Goal: Task Accomplishment & Management: Use online tool/utility

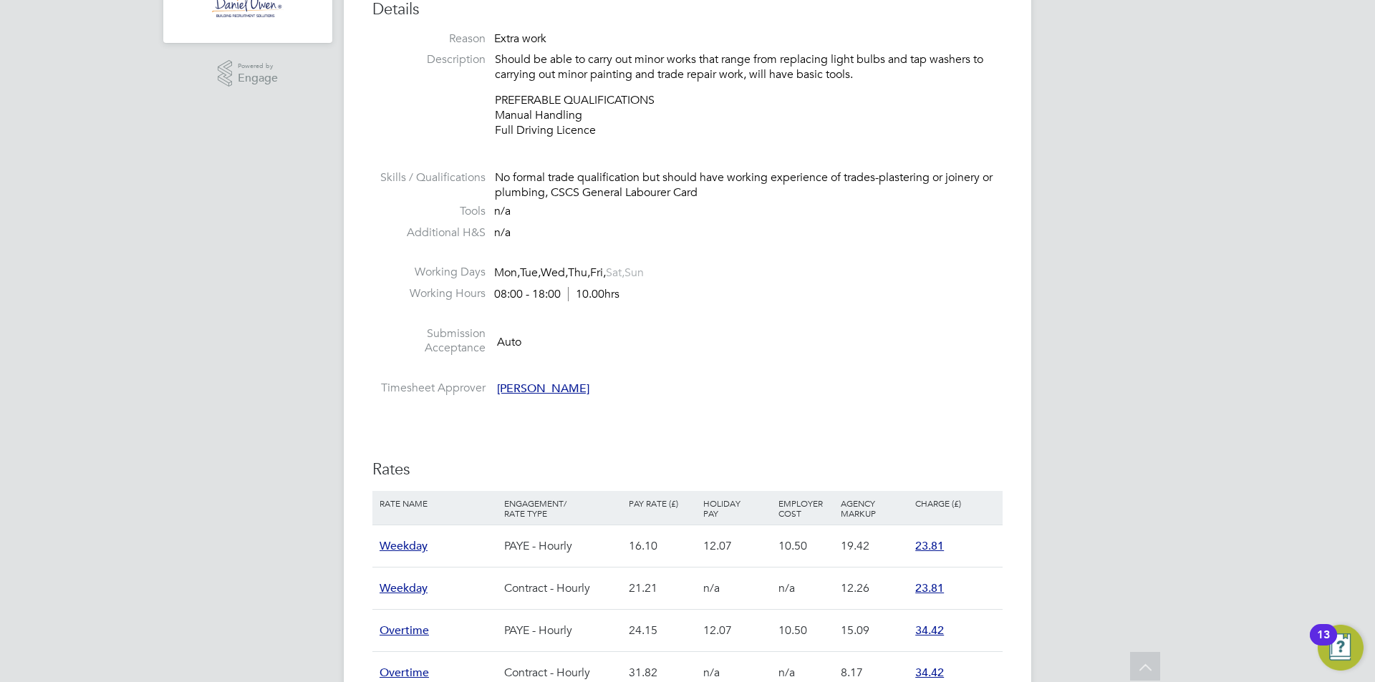
scroll to position [644, 0]
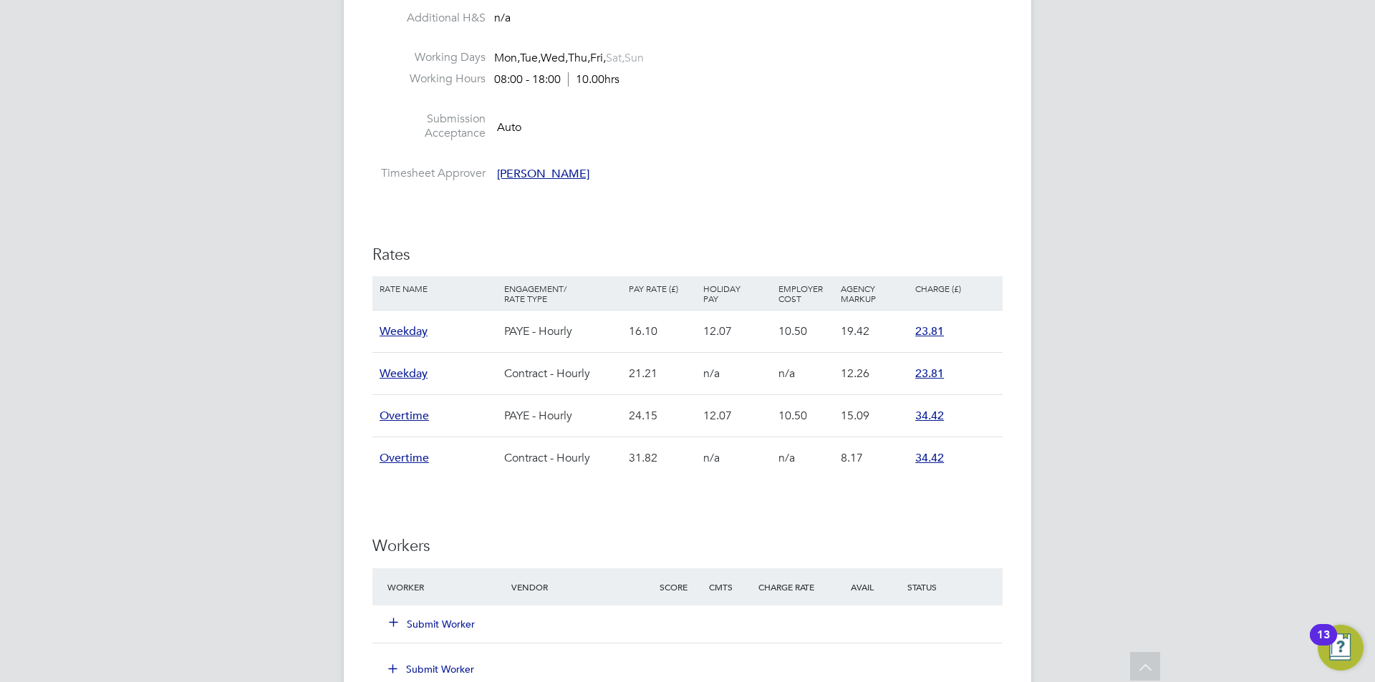
click at [256, 344] on div "HP Harry Pryke Notifications 20 Applications: Network Team Members Businesses S…" at bounding box center [687, 353] width 1375 height 1994
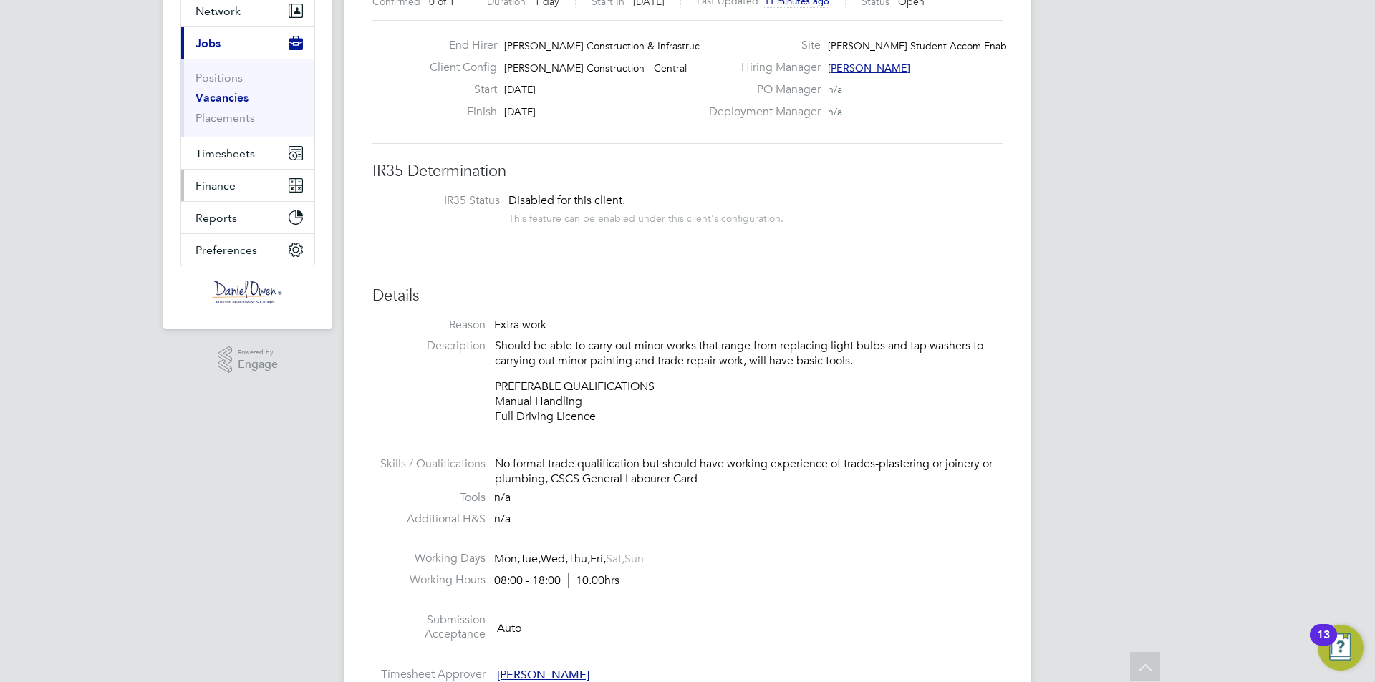
scroll to position [0, 0]
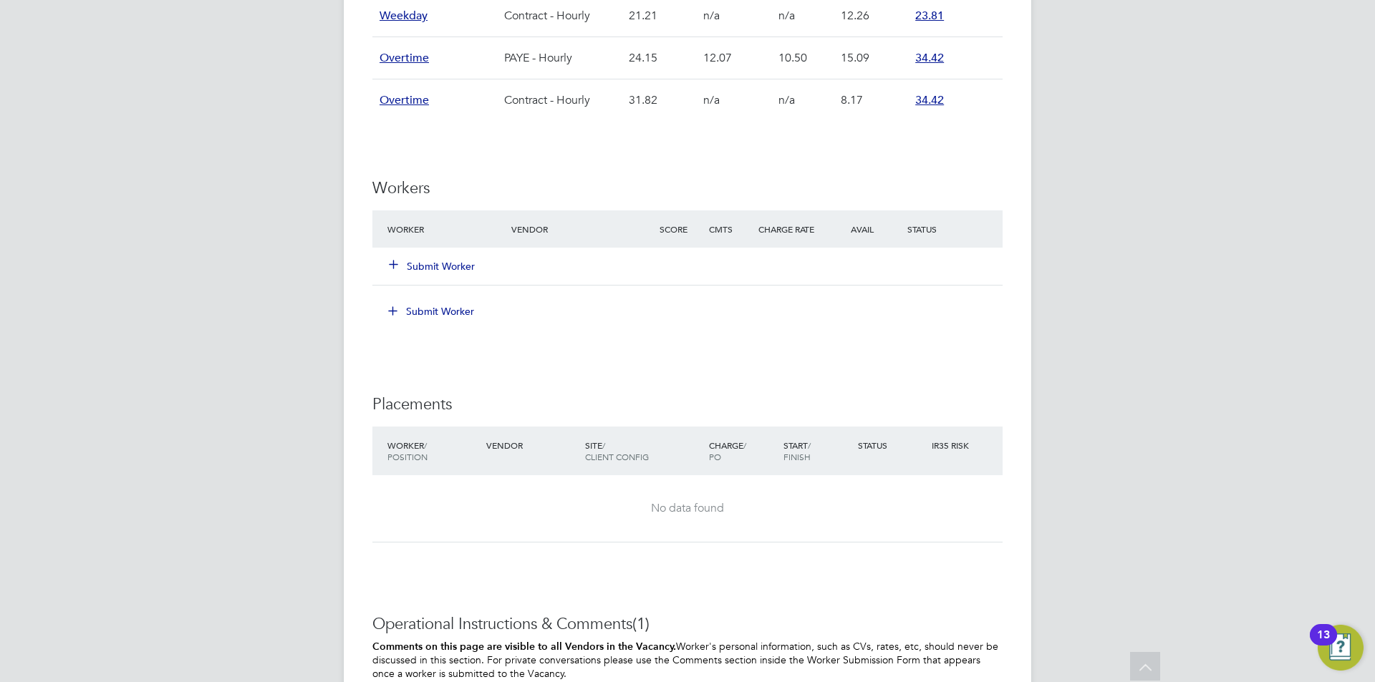
scroll to position [788, 0]
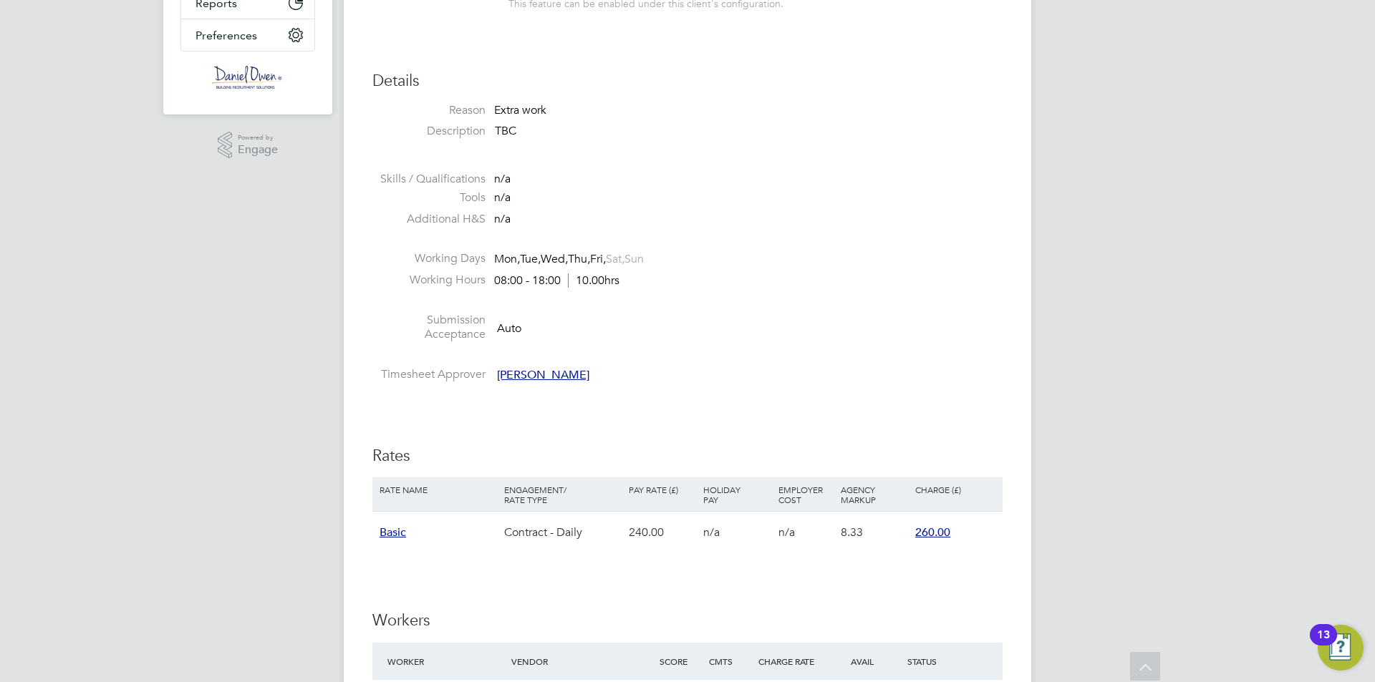
scroll to position [501, 0]
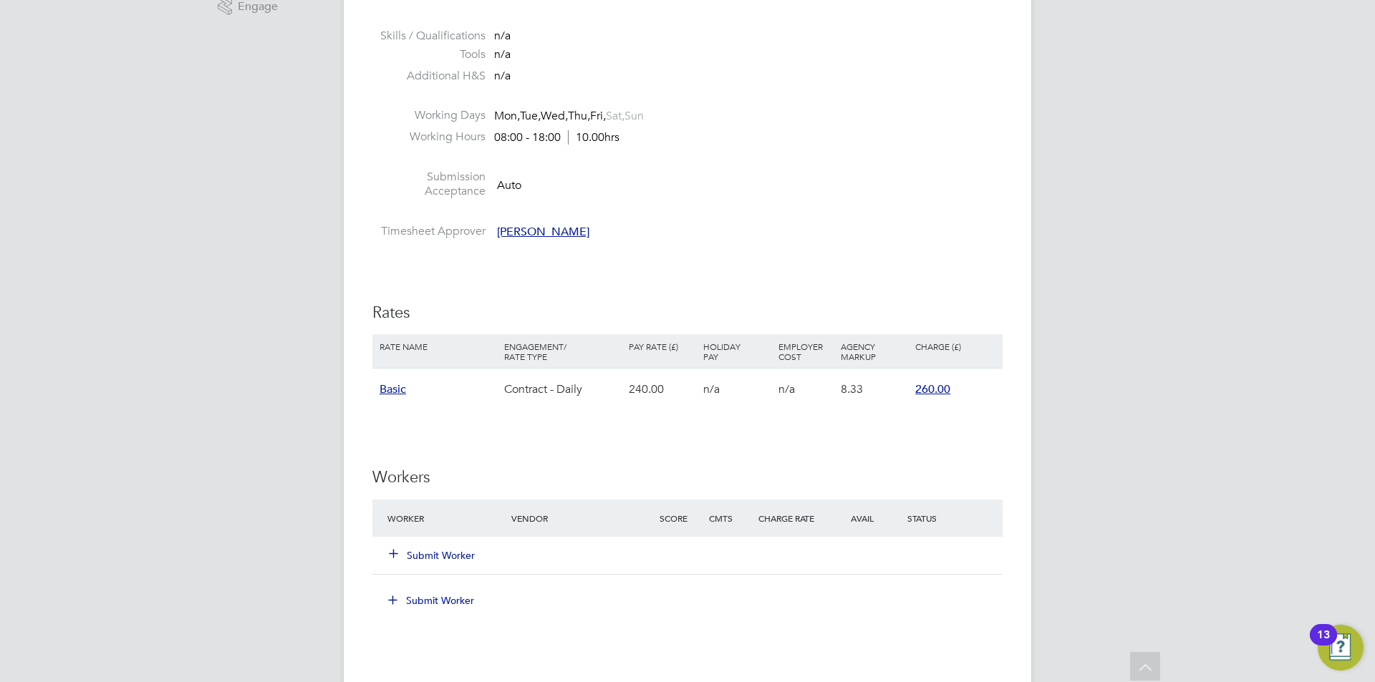
drag, startPoint x: 295, startPoint y: 620, endPoint x: 284, endPoint y: 622, distance: 11.7
click at [292, 621] on div "HP [PERSON_NAME] Notifications 20 Applications: Network Team Members Businesses…" at bounding box center [687, 390] width 1375 height 1782
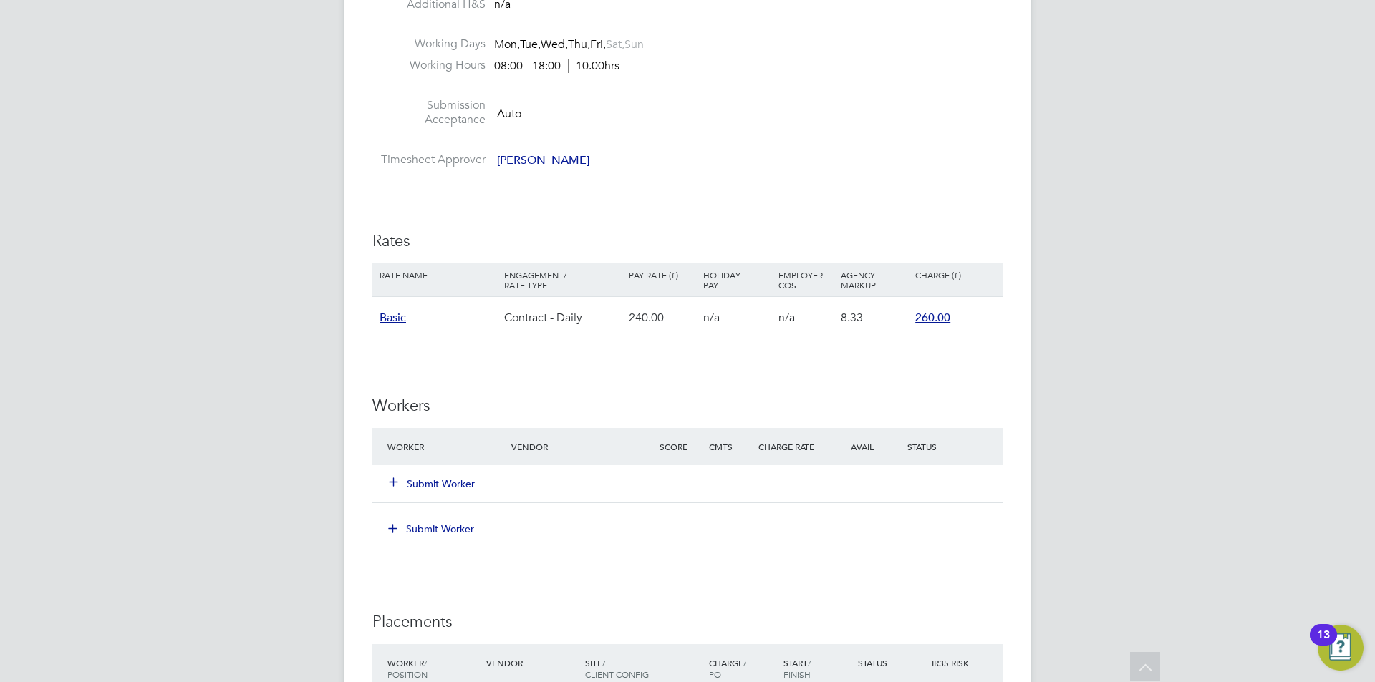
drag, startPoint x: 427, startPoint y: 489, endPoint x: 306, endPoint y: 602, distance: 165.1
click at [391, 529] on ul "Worker Vendor Score Cmts Charge Rate Avail Status Submit Worker Submit Worker" at bounding box center [687, 491] width 630 height 127
click at [420, 484] on button "Submit Worker" at bounding box center [432, 484] width 86 height 14
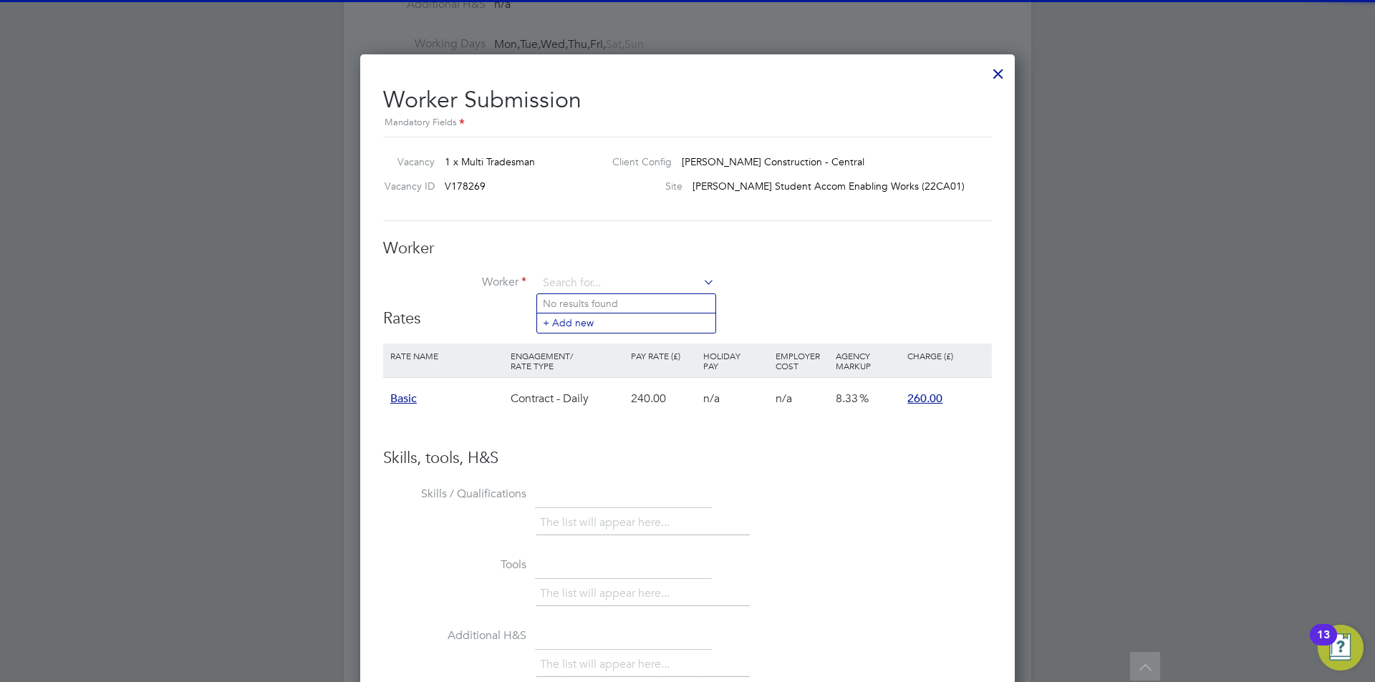
scroll to position [0, 0]
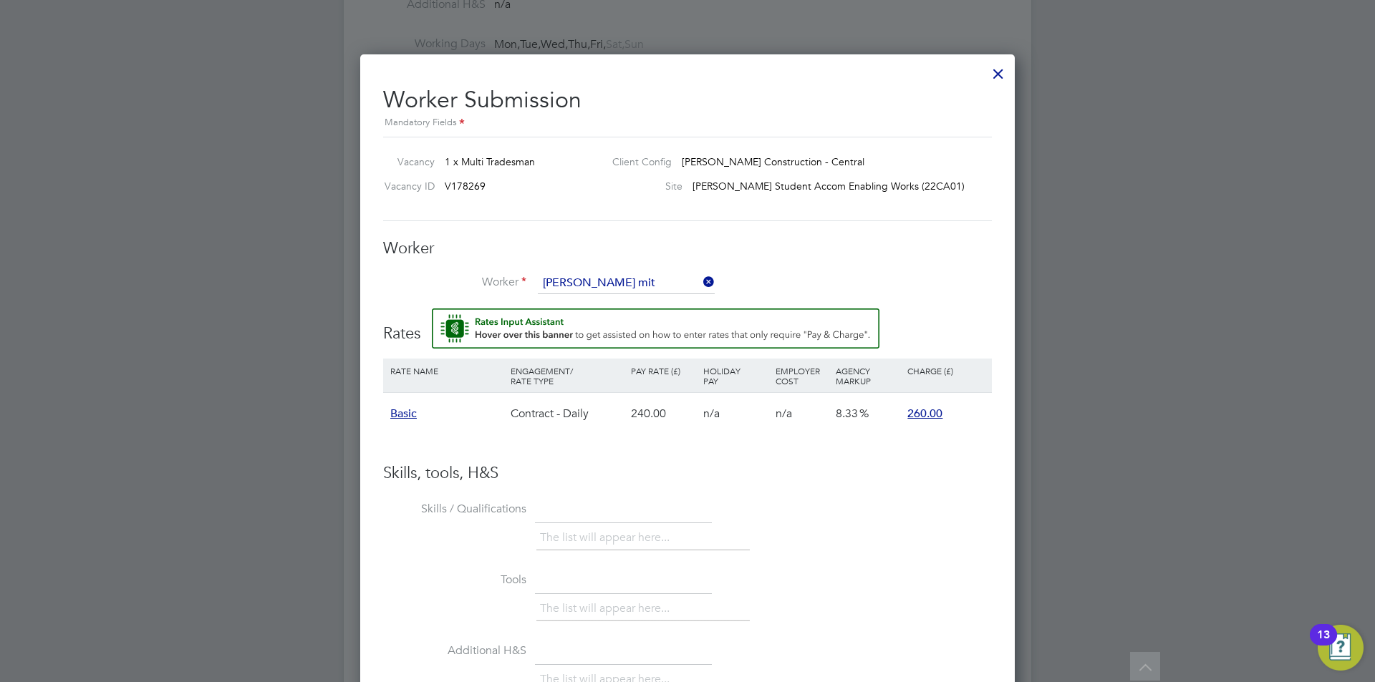
click at [620, 297] on li "Bogdan Mit escu (570812)" at bounding box center [626, 303] width 178 height 19
type input "Bogdan Mitescu (570812)"
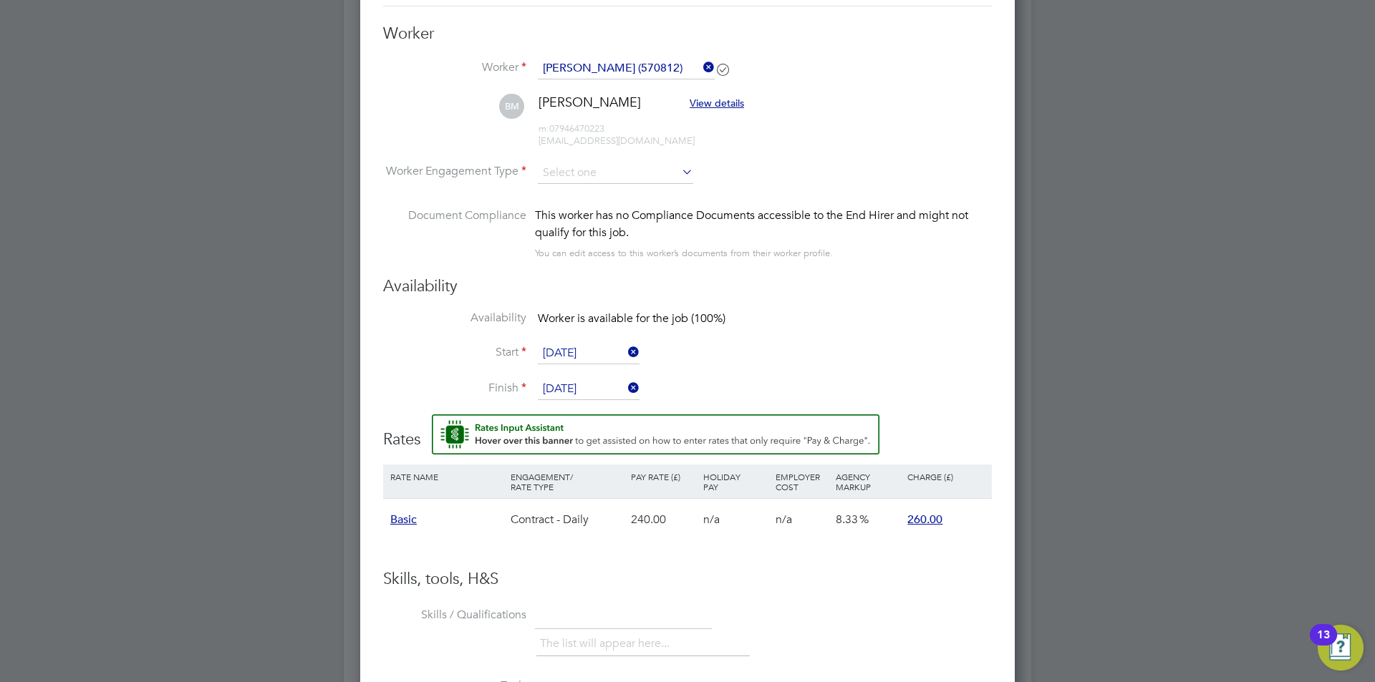
scroll to position [716, 0]
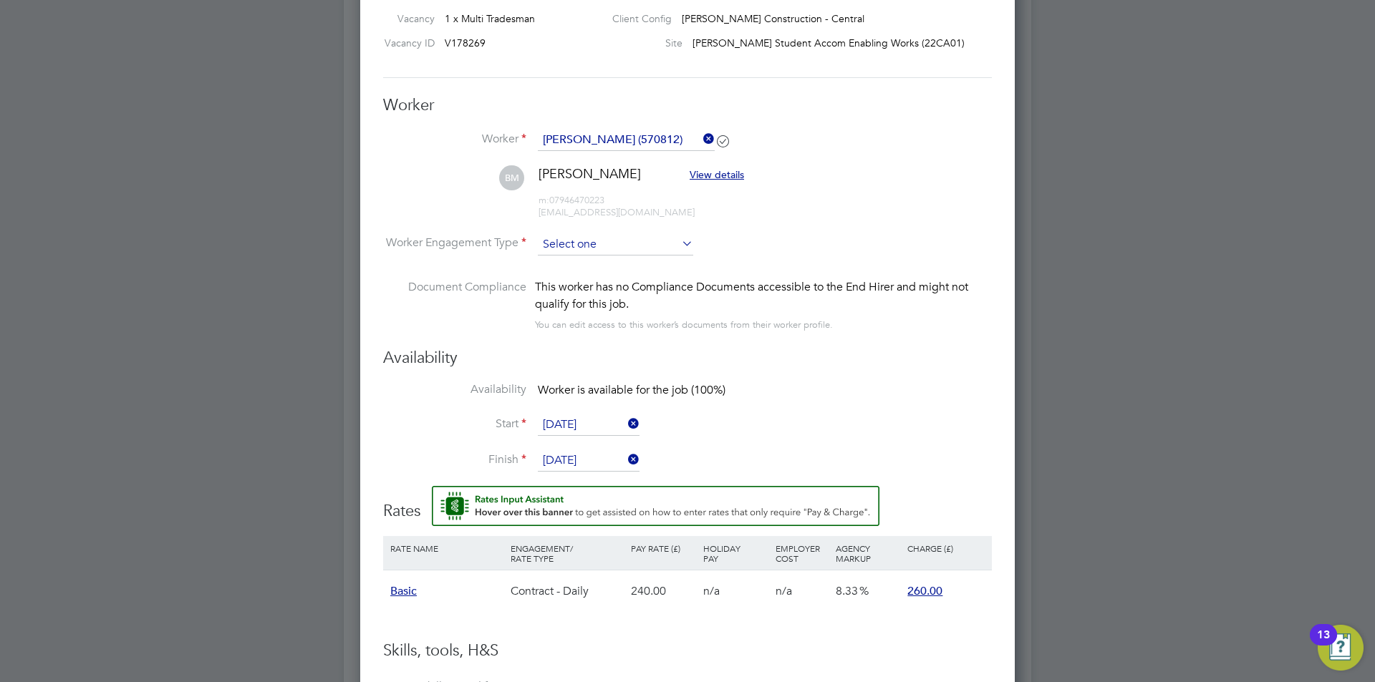
click at [566, 234] on input at bounding box center [615, 244] width 155 height 21
click at [600, 266] on li "Contract" at bounding box center [615, 264] width 157 height 19
type input "Contract"
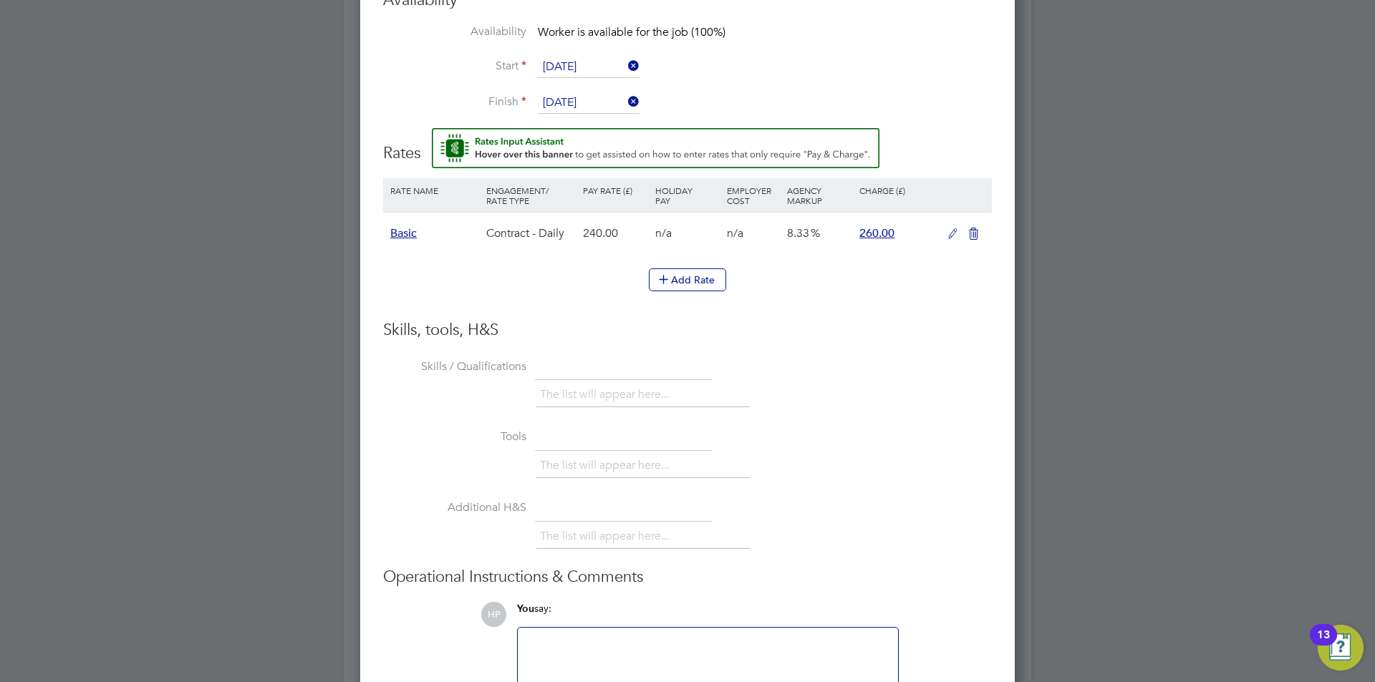
scroll to position [1171, 0]
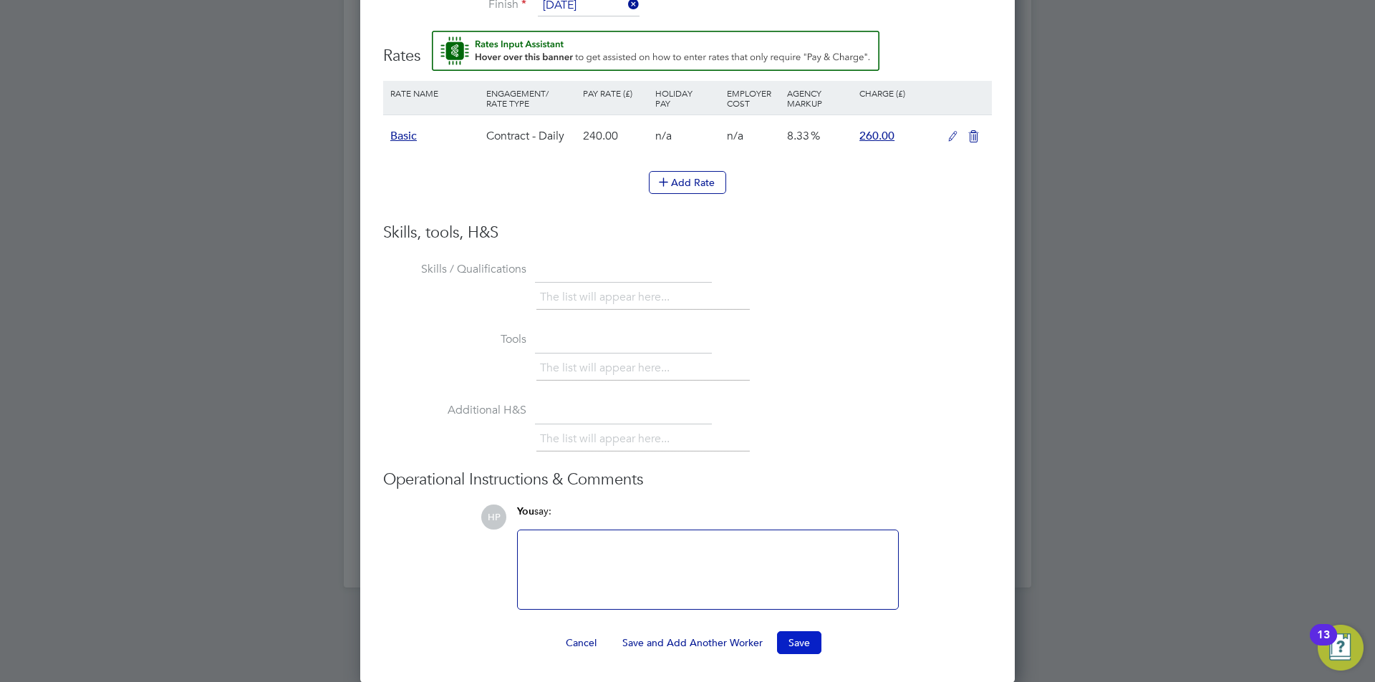
click at [810, 640] on button "Save" at bounding box center [799, 642] width 44 height 23
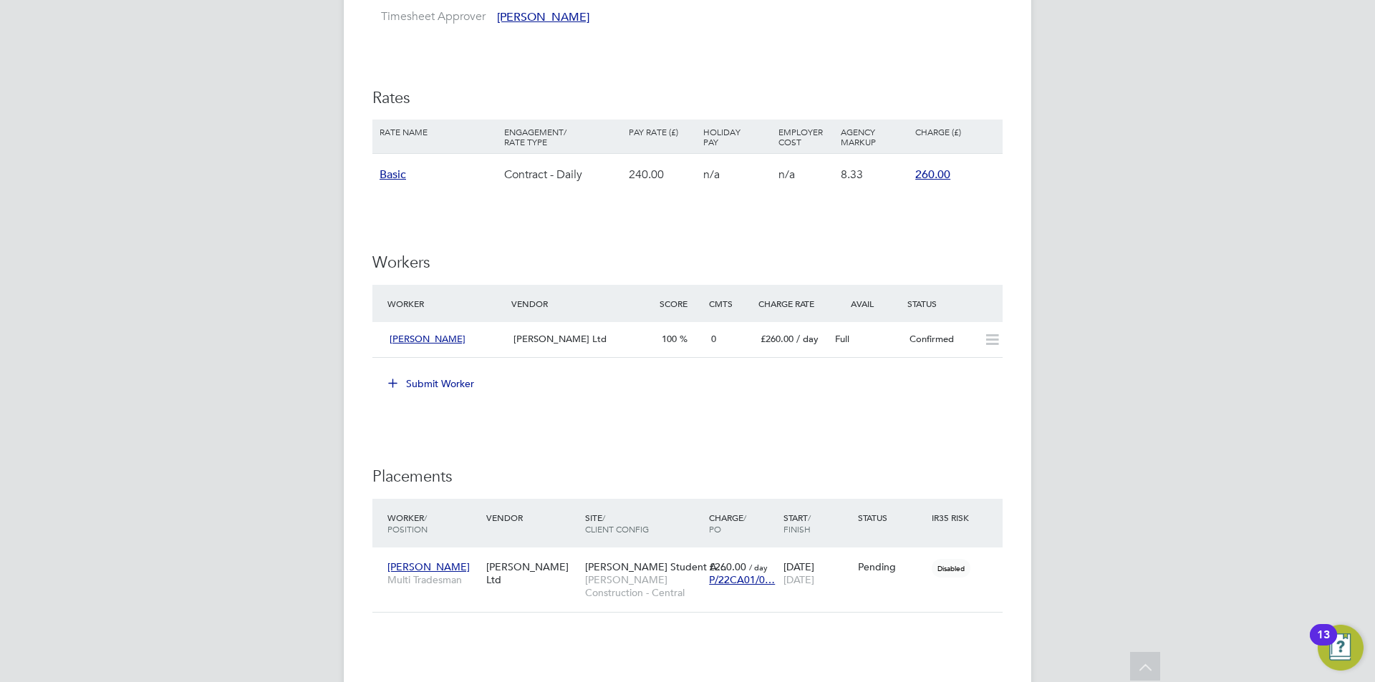
scroll to position [931, 0]
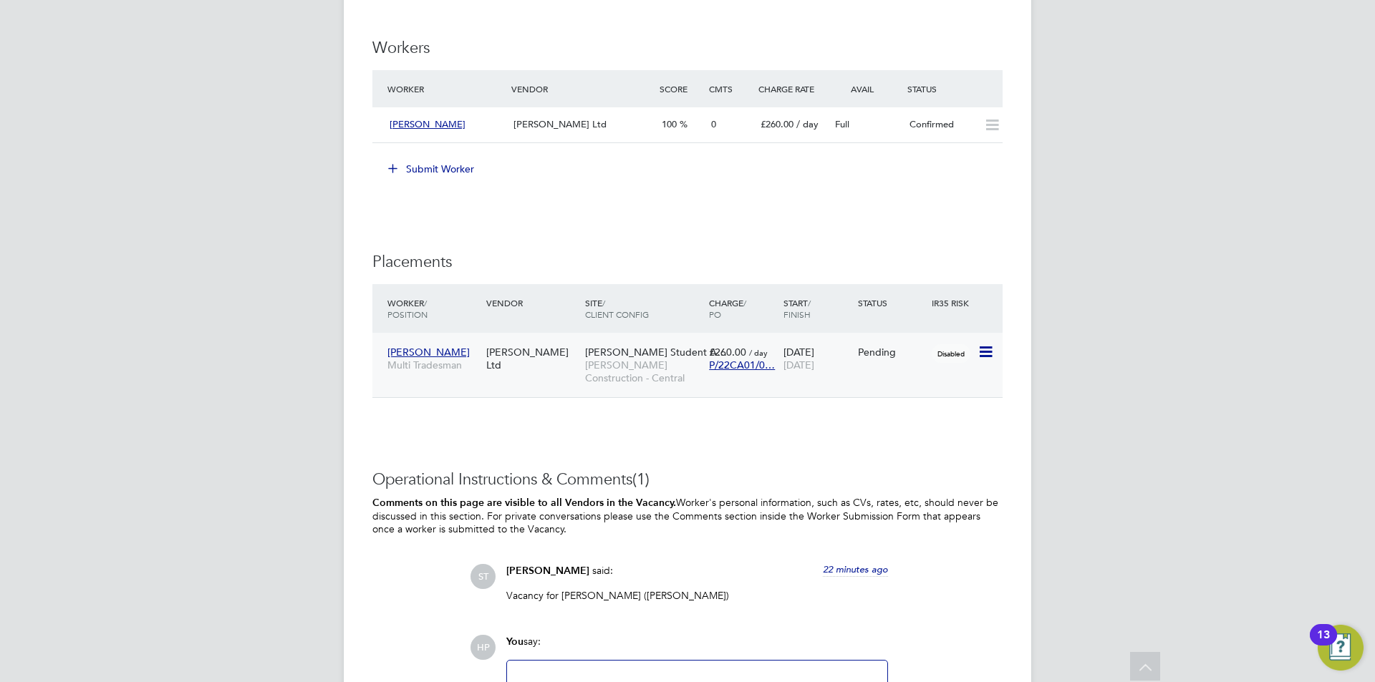
click at [988, 349] on icon at bounding box center [984, 352] width 14 height 17
click at [905, 439] on li "Start" at bounding box center [942, 441] width 102 height 20
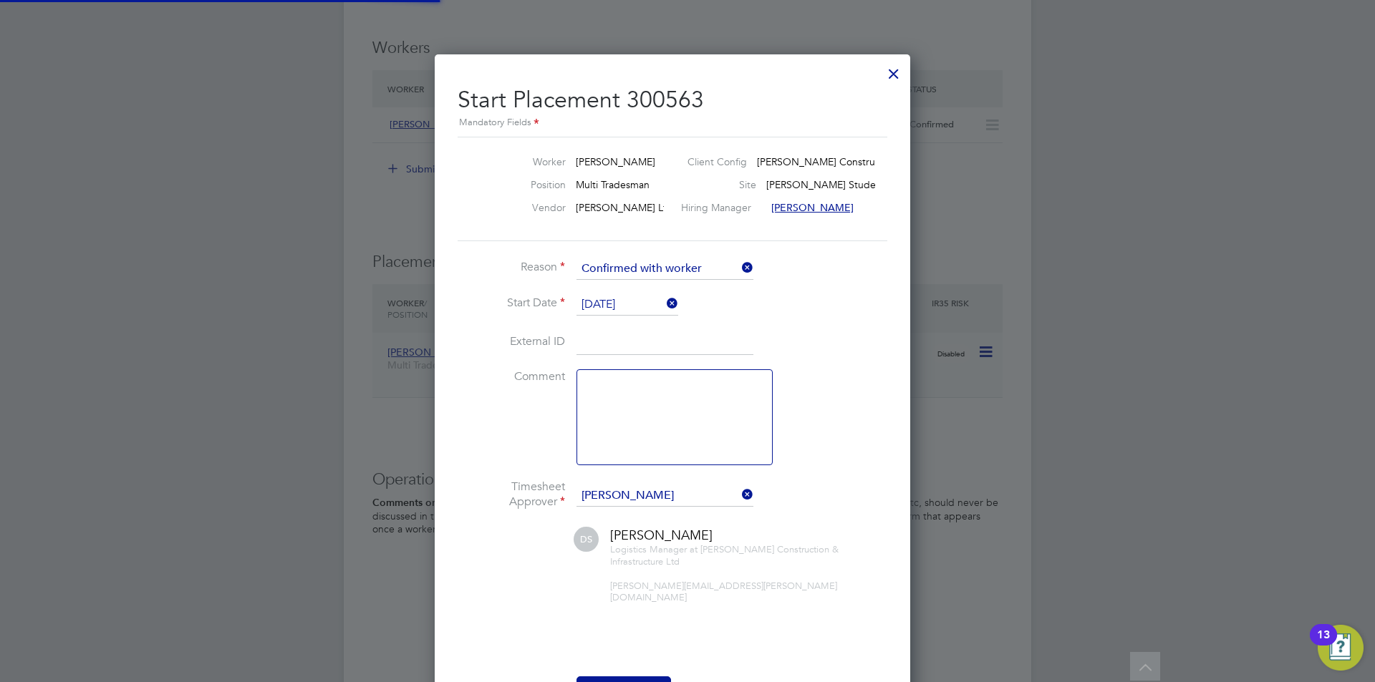
scroll to position [7, 7]
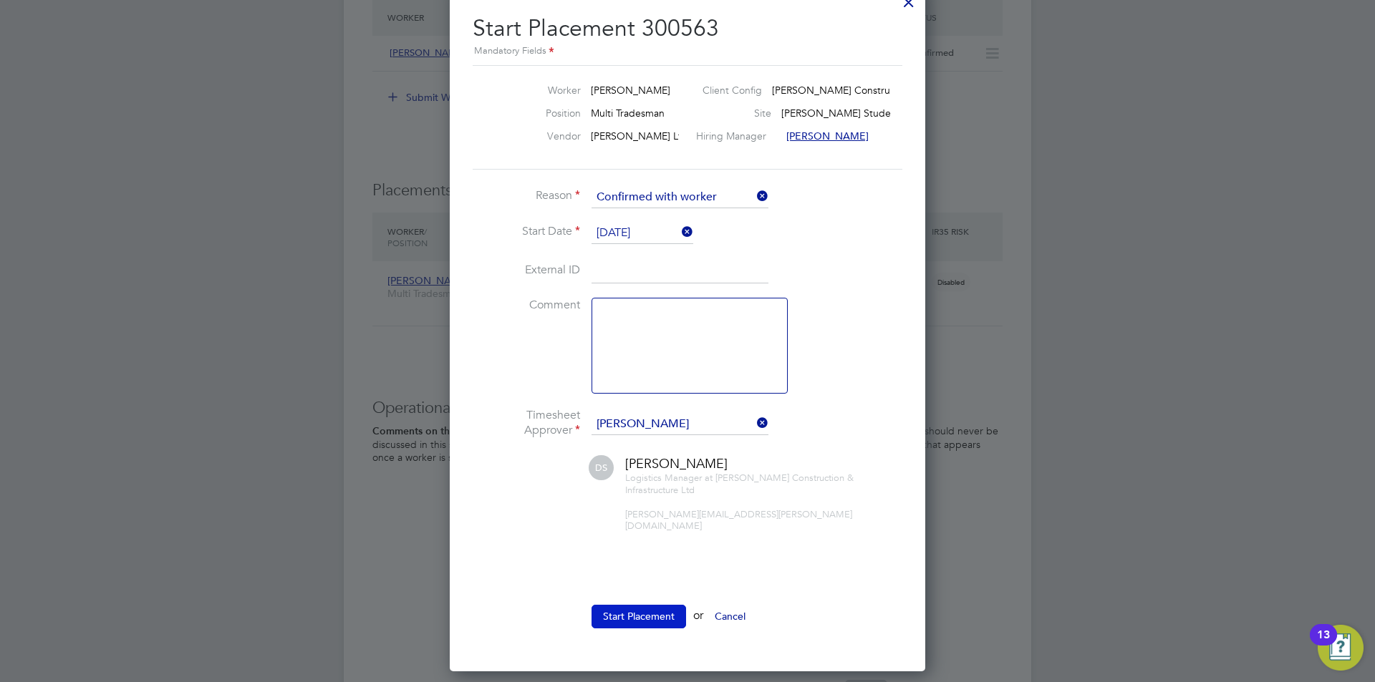
click at [631, 605] on button "Start Placement" at bounding box center [638, 616] width 95 height 23
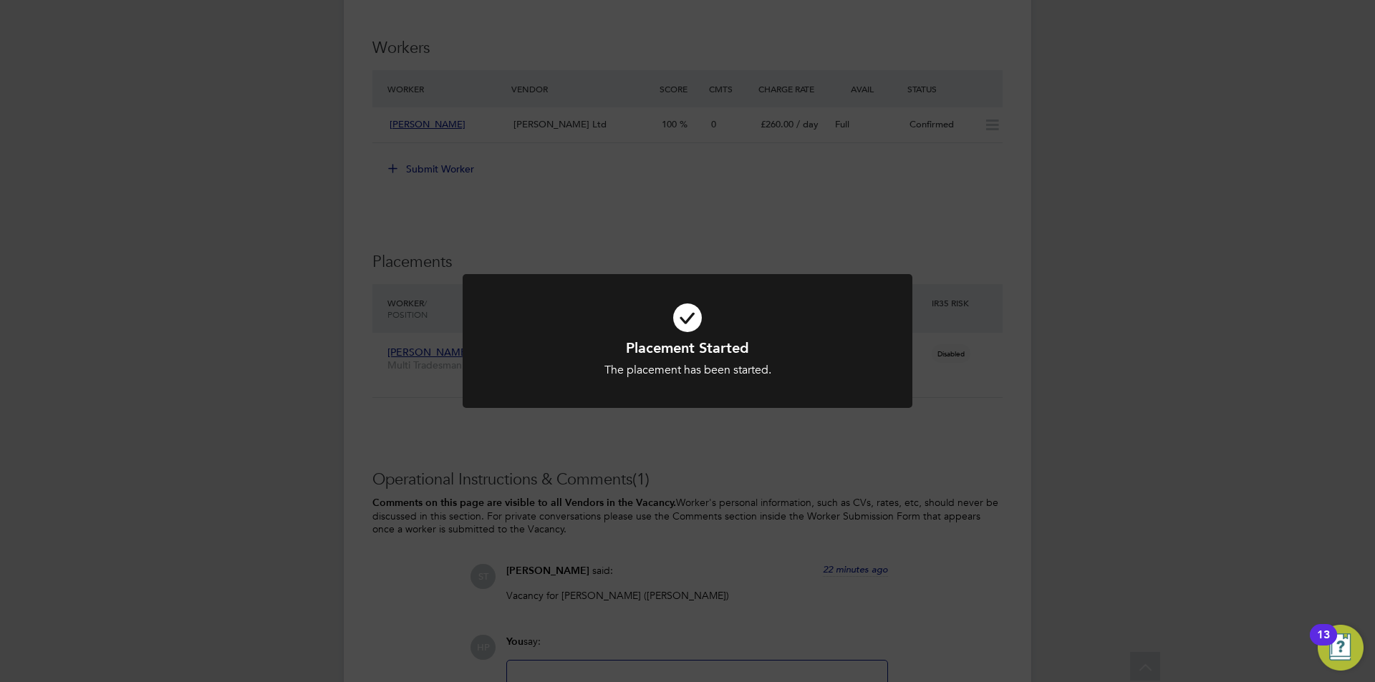
click at [208, 319] on div "Placement Started The placement has been started. Cancel Okay" at bounding box center [687, 341] width 1375 height 682
